Goal: Information Seeking & Learning: Learn about a topic

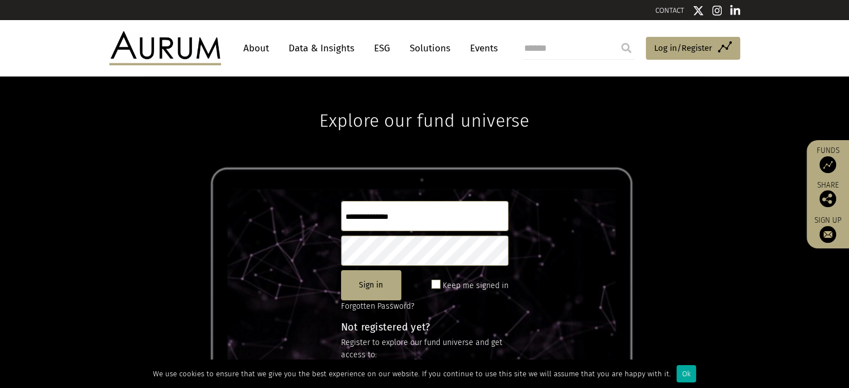
click at [422, 51] on link "Solutions" at bounding box center [430, 48] width 52 height 21
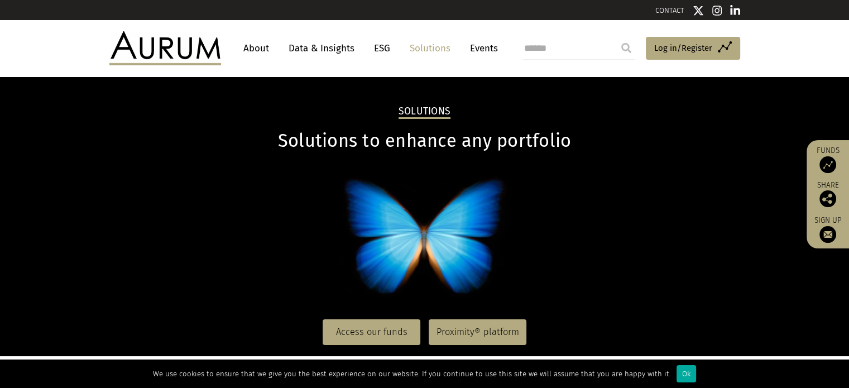
click at [318, 58] on link "Data & Insights" at bounding box center [321, 48] width 77 height 21
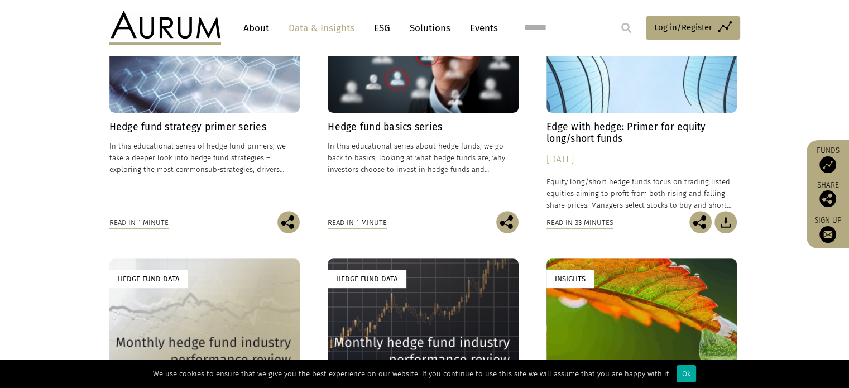
scroll to position [417, 0]
